Goal: Find specific page/section: Find specific page/section

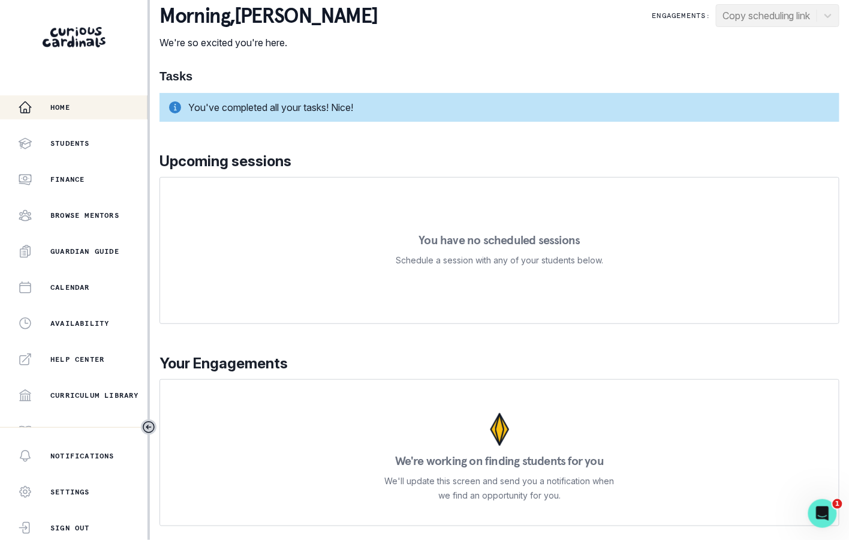
scroll to position [196, 0]
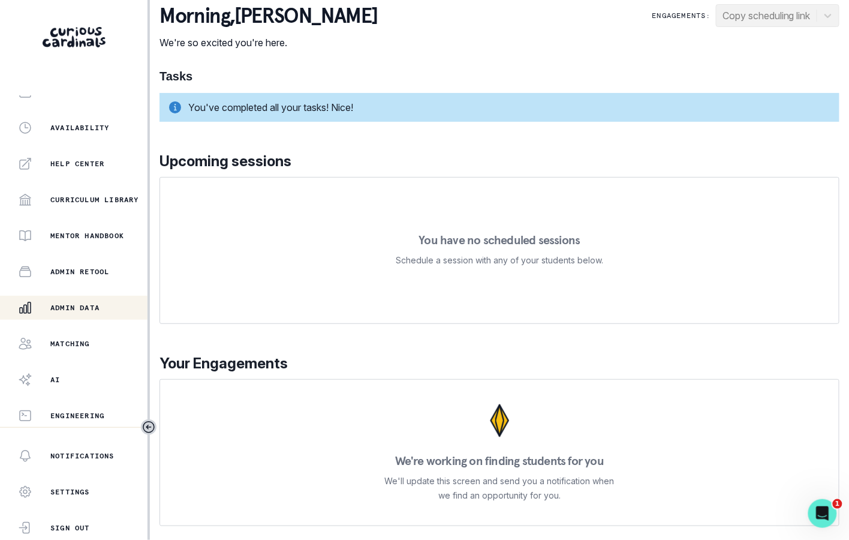
click at [113, 305] on div "Admin Data" at bounding box center [83, 308] width 130 height 14
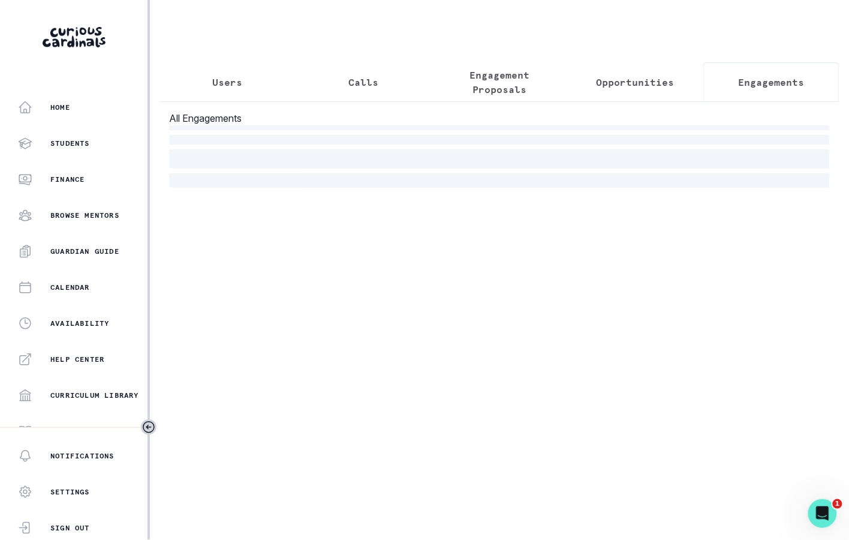
click at [789, 74] on button "Engagements" at bounding box center [772, 82] width 136 height 40
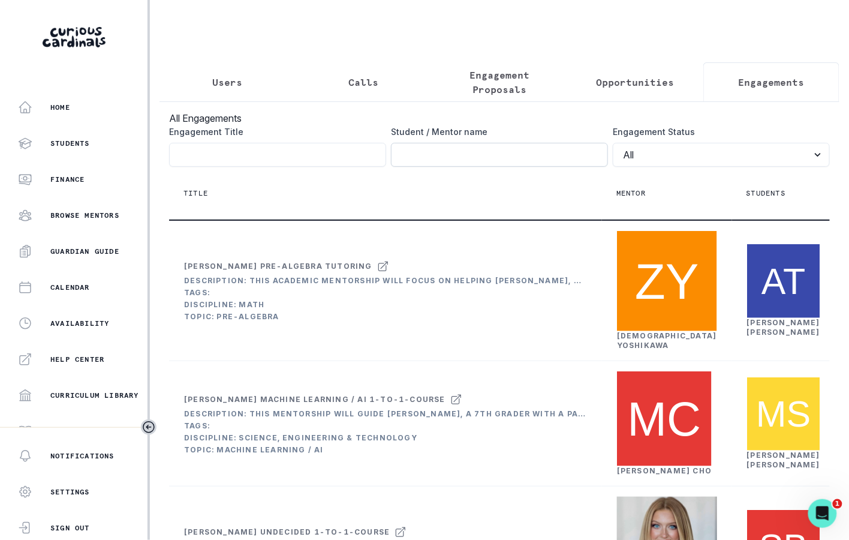
click at [467, 159] on input "Engagement Title" at bounding box center [499, 155] width 217 height 24
type input "[PERSON_NAME]"
click button "submit" at bounding box center [0, 0] width 0 height 0
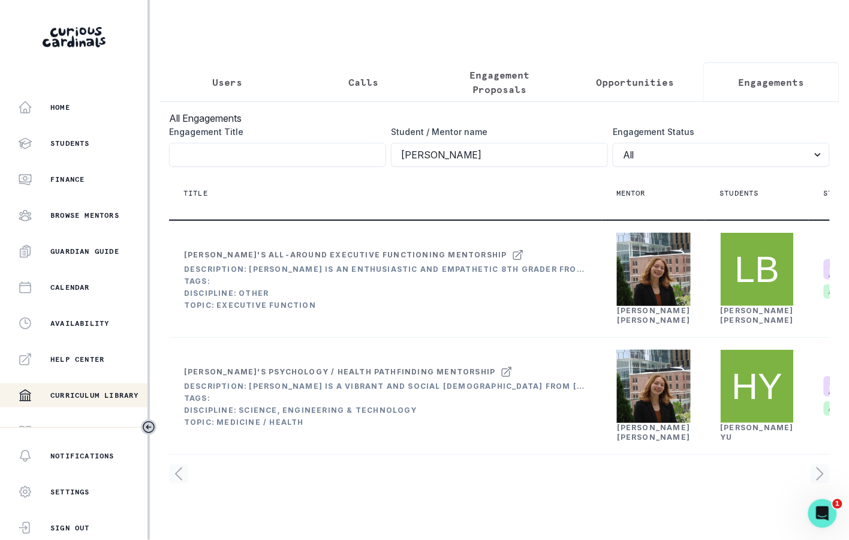
scroll to position [196, 0]
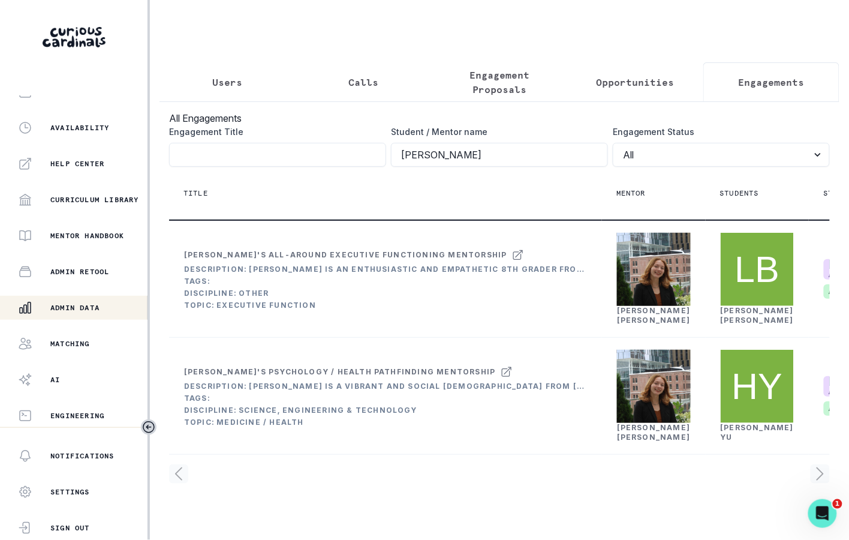
click at [103, 356] on div "Home Students Finance Browse Mentors Guardian Guide Calendar Availability Help …" at bounding box center [74, 261] width 148 height 332
click at [103, 350] on button "Matching" at bounding box center [74, 344] width 148 height 24
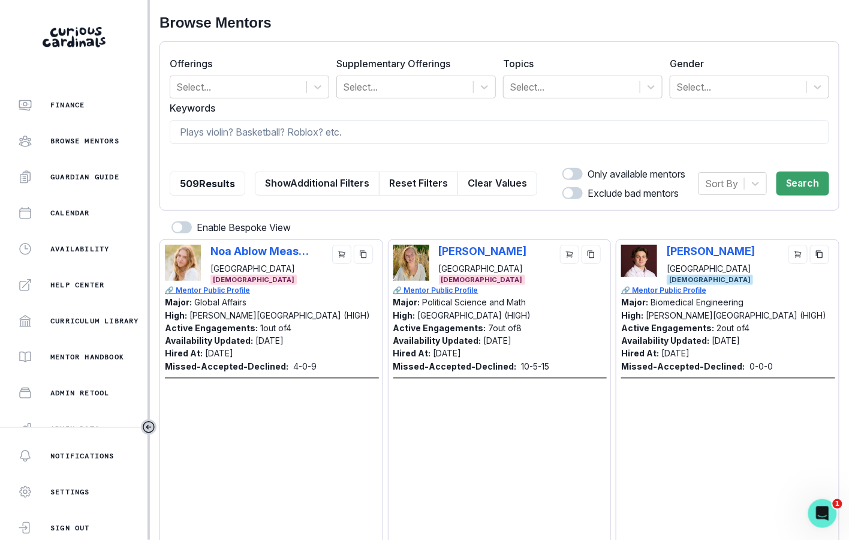
scroll to position [196, 0]
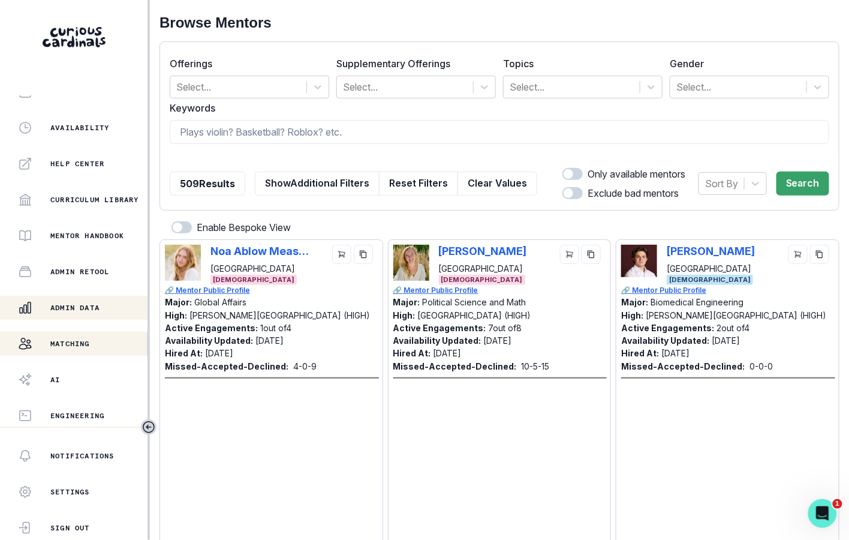
click at [81, 311] on p "Admin Data" at bounding box center [74, 308] width 49 height 10
